Goal: Information Seeking & Learning: Find specific fact

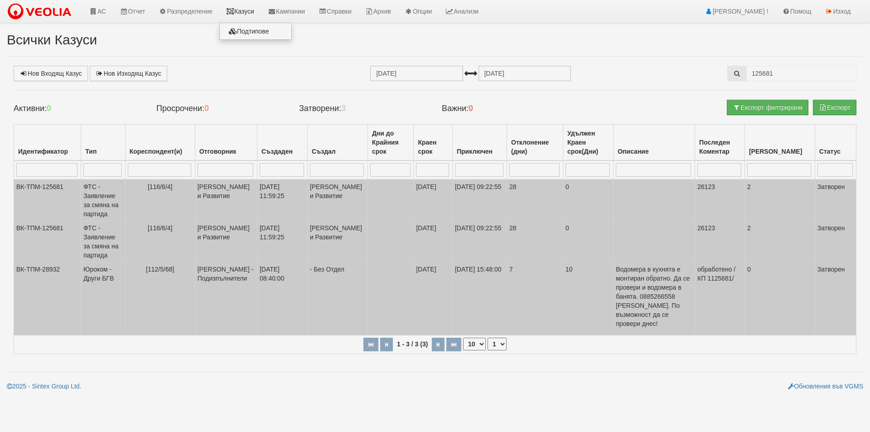
click at [234, 14] on icon at bounding box center [230, 11] width 8 height 6
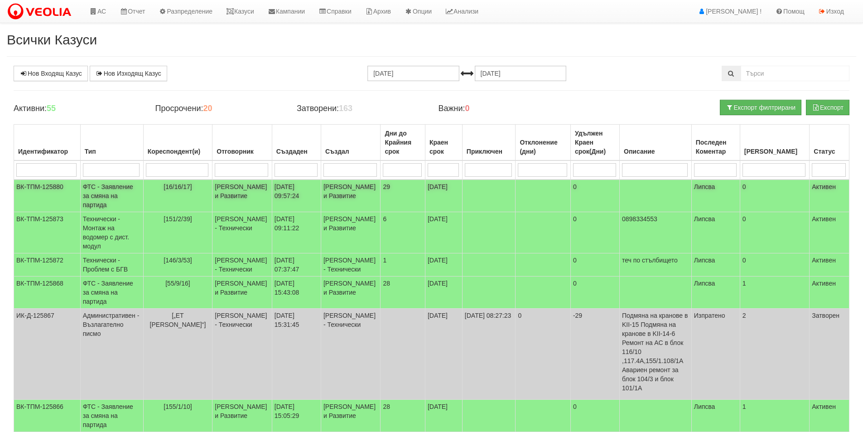
click at [239, 200] on td "[PERSON_NAME] и Развитие" at bounding box center [243, 195] width 60 height 33
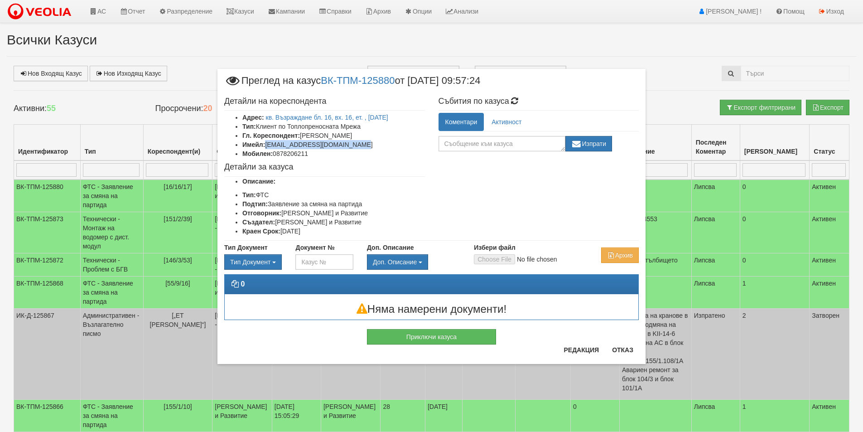
drag, startPoint x: 352, startPoint y: 145, endPoint x: 267, endPoint y: 147, distance: 85.2
click at [267, 147] on li "Имейл: viktoriyavalcheva@gmail.com" at bounding box center [333, 144] width 183 height 9
copy li "viktoriyavalcheva@gmail.com"
click at [191, 102] on div "× Преглед на казус ВК-ТПМ-125880 от 08/10/2025 09:57:24 Детайли на кореспондент…" at bounding box center [432, 193] width 530 height 387
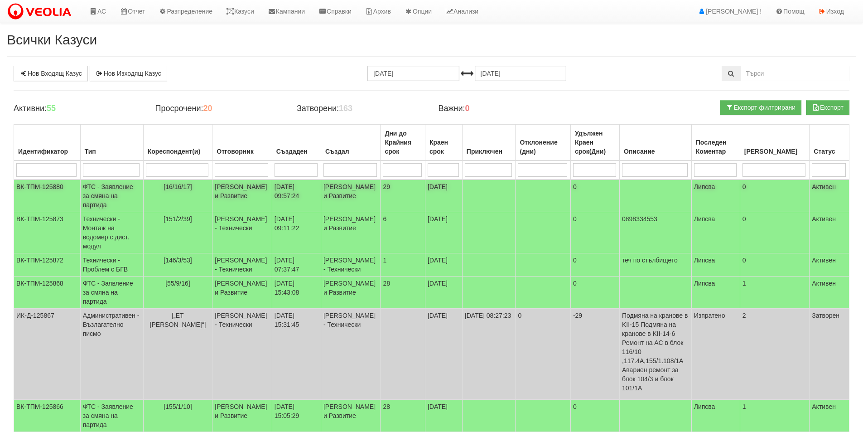
click at [209, 185] on td "[16/16/17]" at bounding box center [177, 195] width 69 height 33
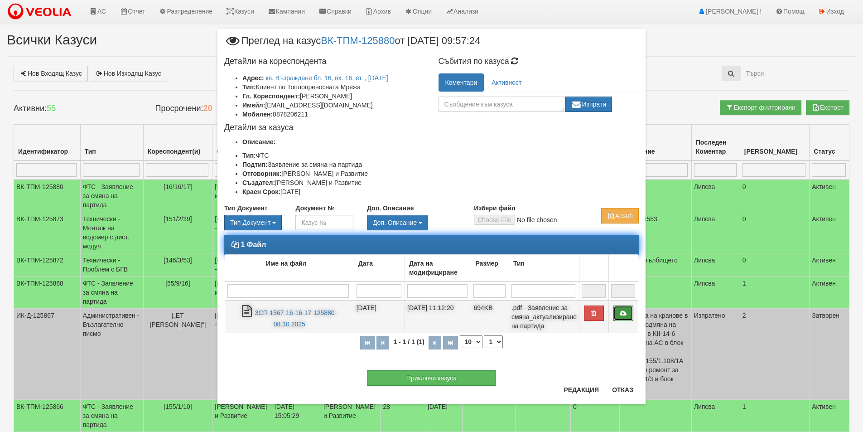
click at [626, 318] on link at bounding box center [624, 313] width 20 height 15
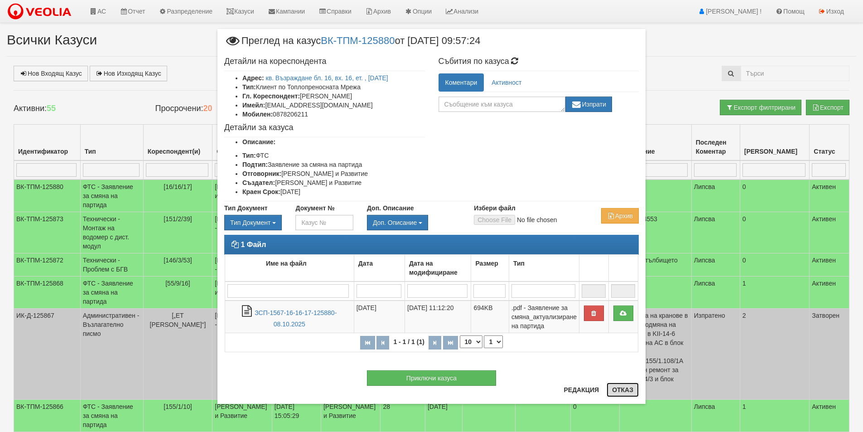
click at [621, 390] on button "Отказ" at bounding box center [623, 390] width 32 height 15
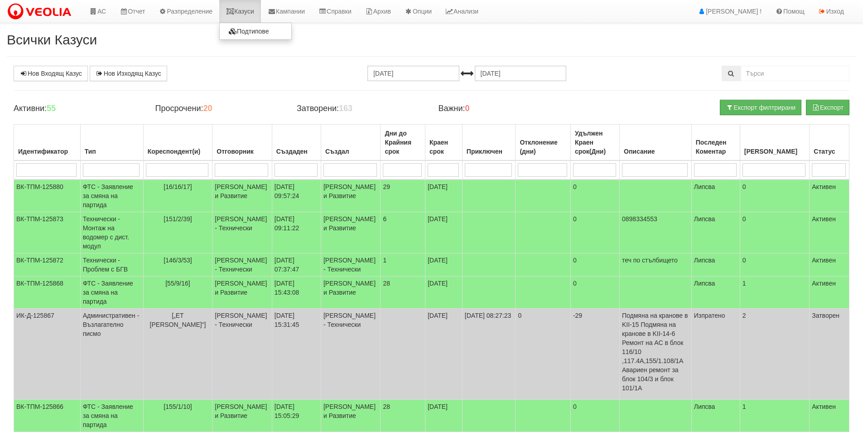
click at [234, 13] on icon at bounding box center [230, 11] width 8 height 6
click at [245, 10] on link "Казуси" at bounding box center [240, 11] width 42 height 23
click at [229, 14] on link "Казуси" at bounding box center [240, 11] width 42 height 23
click at [229, 15] on link "Казуси" at bounding box center [240, 11] width 42 height 23
click at [253, 14] on link "Казуси" at bounding box center [240, 11] width 42 height 23
